Goal: Information Seeking & Learning: Learn about a topic

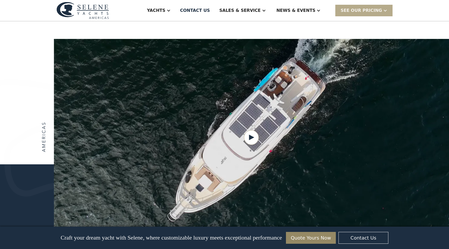
scroll to position [621, 0]
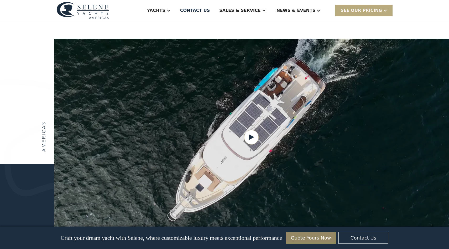
click at [361, 11] on div "SEE Our Pricing" at bounding box center [360, 10] width 41 height 6
click at [363, 7] on div "SEE Our Pricing" at bounding box center [363, 10] width 57 height 11
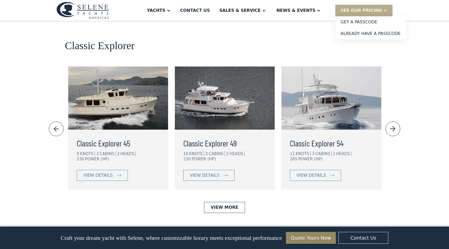
scroll to position [1131, 0]
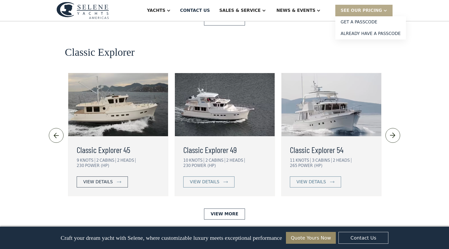
click at [106, 176] on link "view details" at bounding box center [102, 181] width 51 height 11
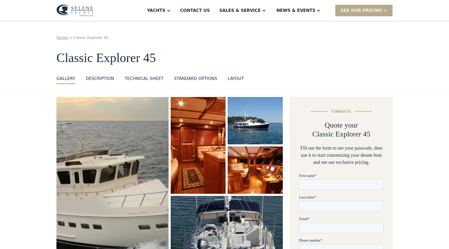
click at [186, 157] on img "open lightbox" at bounding box center [198, 145] width 56 height 98
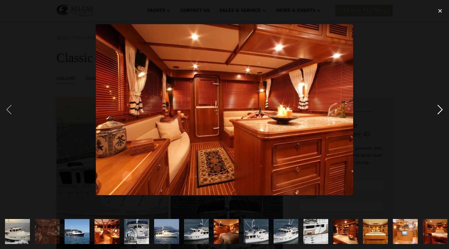
click at [444, 105] on div "next image" at bounding box center [440, 109] width 18 height 209
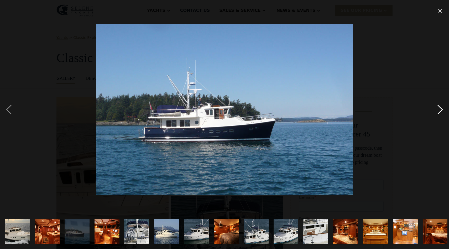
click at [444, 105] on div "next image" at bounding box center [440, 109] width 18 height 209
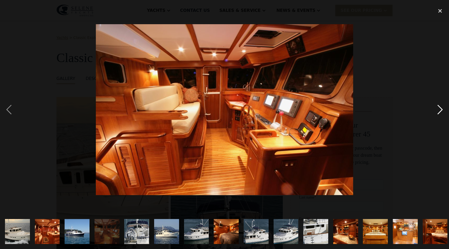
click at [444, 105] on div "next image" at bounding box center [440, 109] width 18 height 209
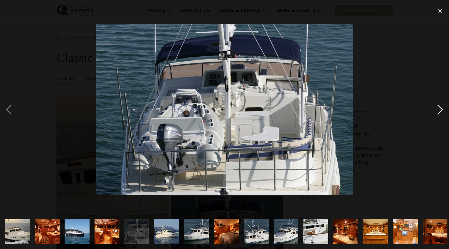
click at [444, 105] on div "next image" at bounding box center [440, 109] width 18 height 209
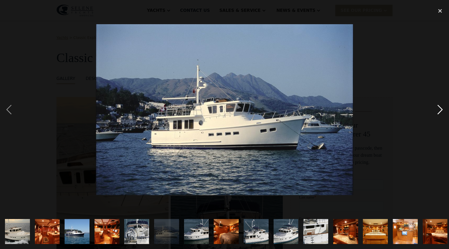
click at [444, 105] on div "next image" at bounding box center [440, 109] width 18 height 209
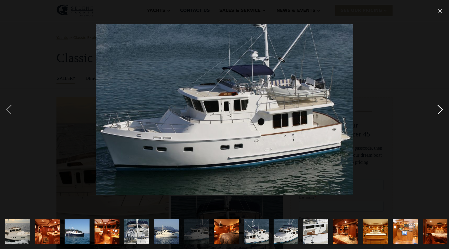
click at [444, 105] on div "next image" at bounding box center [440, 109] width 18 height 209
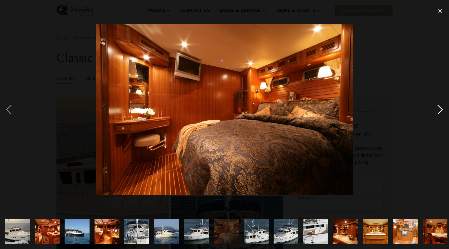
click at [444, 105] on div "next image" at bounding box center [440, 109] width 18 height 209
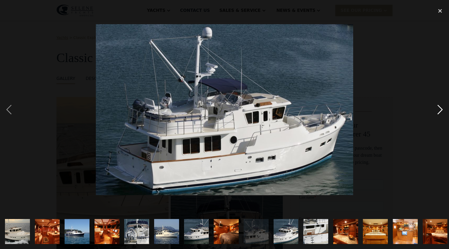
click at [444, 105] on div "next image" at bounding box center [440, 109] width 18 height 209
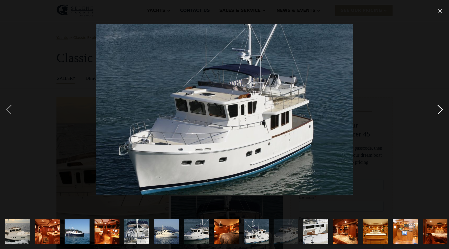
click at [444, 105] on div "next image" at bounding box center [440, 109] width 18 height 209
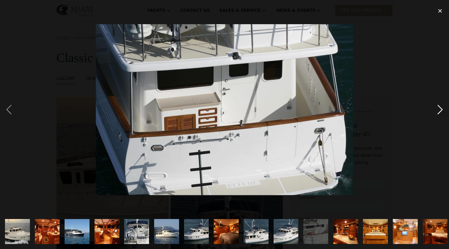
click at [444, 105] on div "next image" at bounding box center [440, 109] width 18 height 209
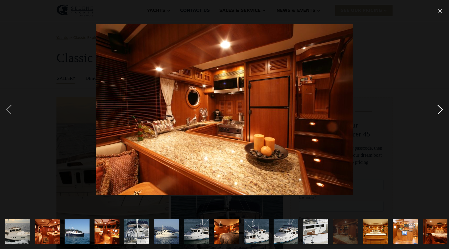
click at [444, 105] on div "next image" at bounding box center [440, 109] width 18 height 209
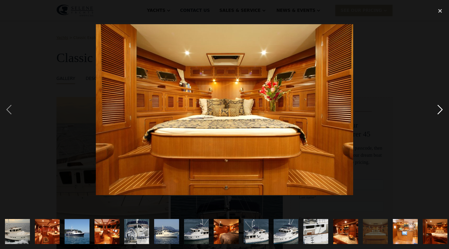
click at [444, 105] on div "next image" at bounding box center [440, 109] width 18 height 209
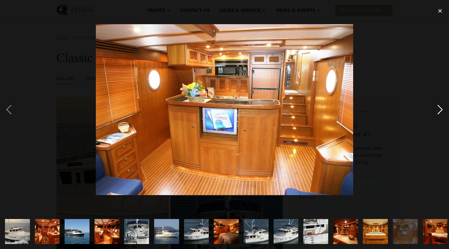
click at [444, 105] on div "next image" at bounding box center [440, 109] width 18 height 209
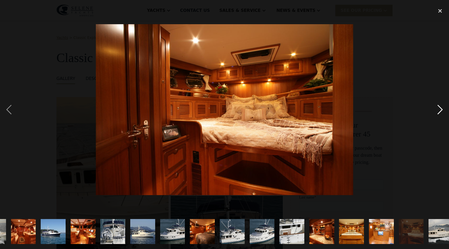
click at [444, 105] on div "next image" at bounding box center [440, 109] width 18 height 209
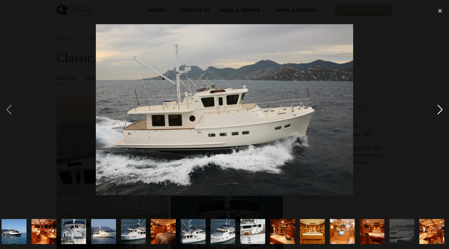
click at [444, 105] on div "next image" at bounding box center [440, 109] width 18 height 209
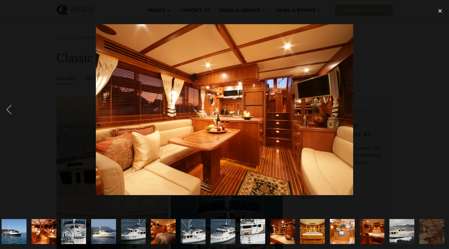
click at [444, 105] on div "next image" at bounding box center [440, 109] width 18 height 209
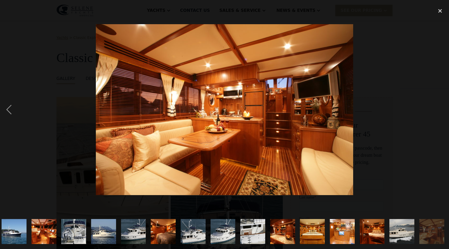
click at [444, 105] on div "next image" at bounding box center [440, 109] width 18 height 209
click at [438, 13] on div "close lightbox" at bounding box center [440, 11] width 18 height 12
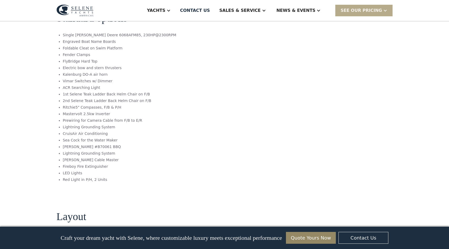
scroll to position [588, 0]
